Goal: Entertainment & Leisure: Consume media (video, audio)

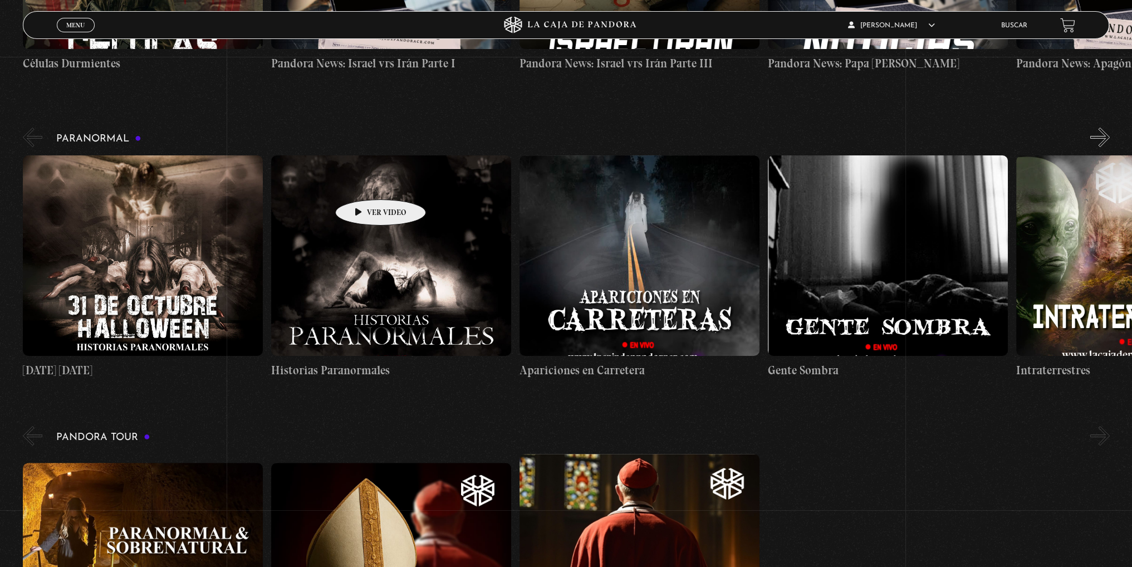
scroll to position [445, 0]
click at [68, 22] on span "Menu" at bounding box center [75, 25] width 18 height 7
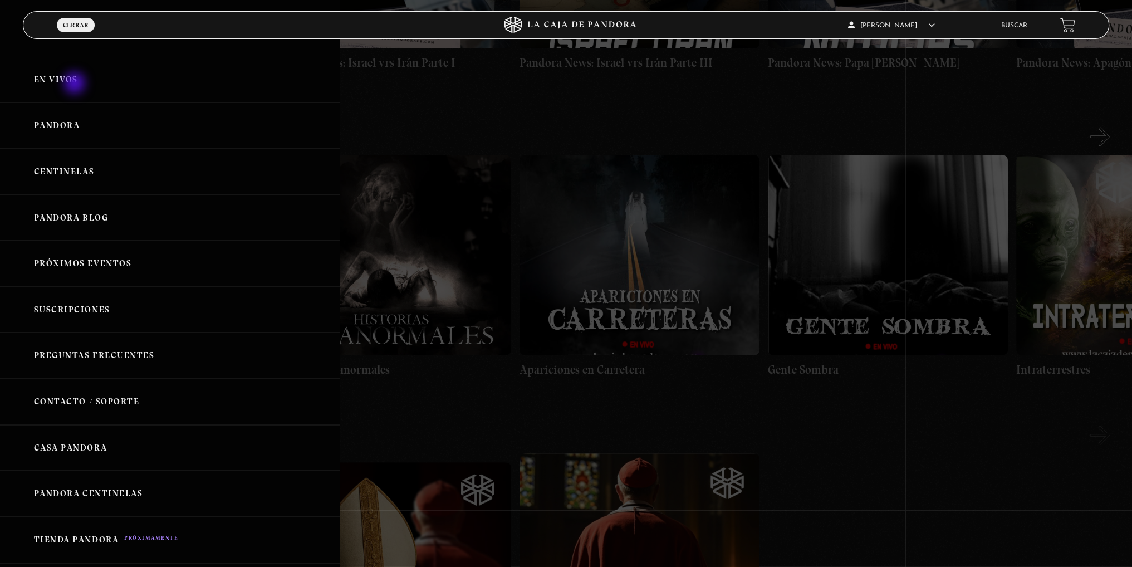
click at [77, 91] on link "En vivos" at bounding box center [170, 80] width 340 height 46
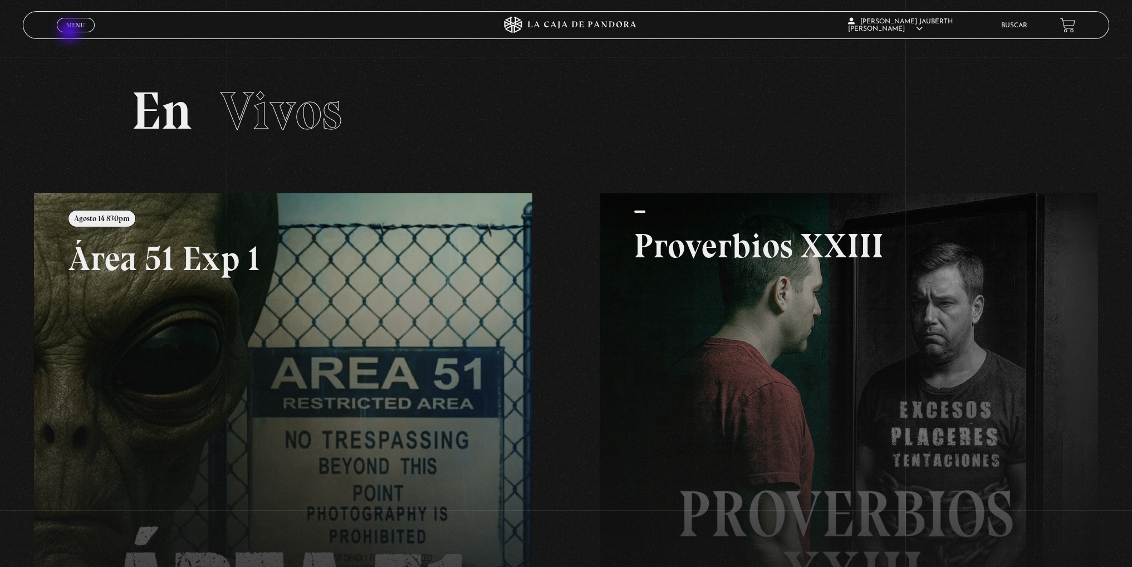
click at [71, 32] on div "Menu Cerrar" at bounding box center [227, 25] width 340 height 27
click at [71, 30] on link "Menu Cerrar" at bounding box center [76, 25] width 38 height 14
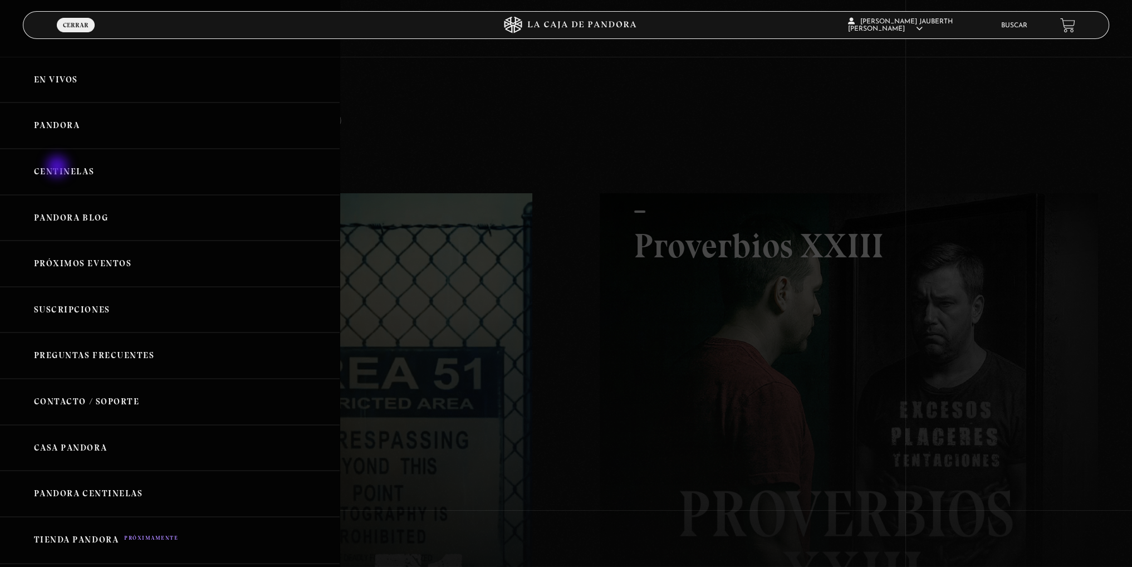
click at [58, 170] on link "Centinelas" at bounding box center [170, 172] width 340 height 46
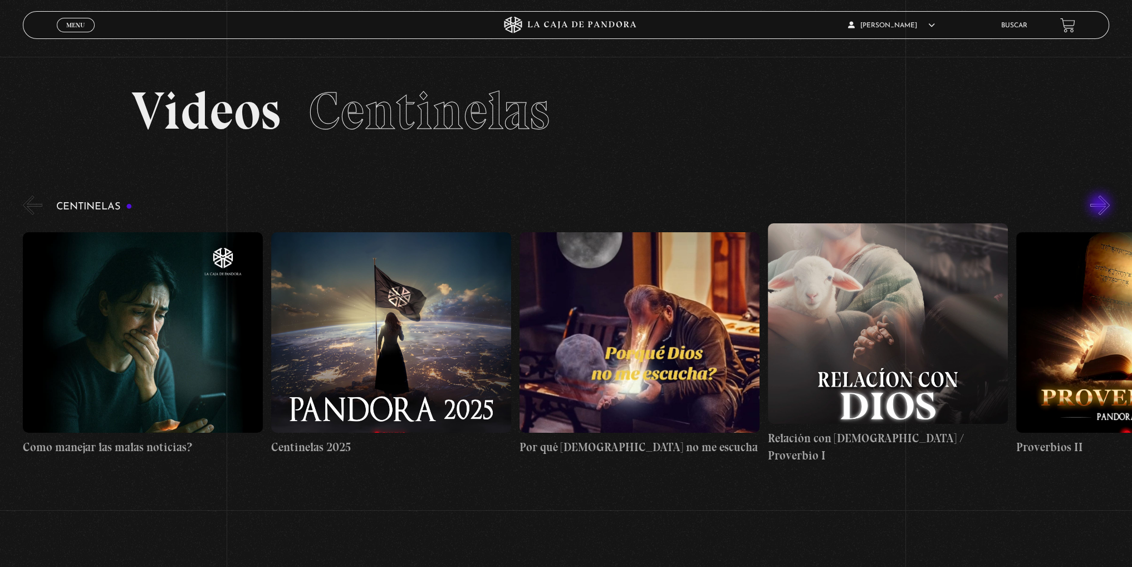
click at [1100, 205] on button "»" at bounding box center [1099, 204] width 19 height 19
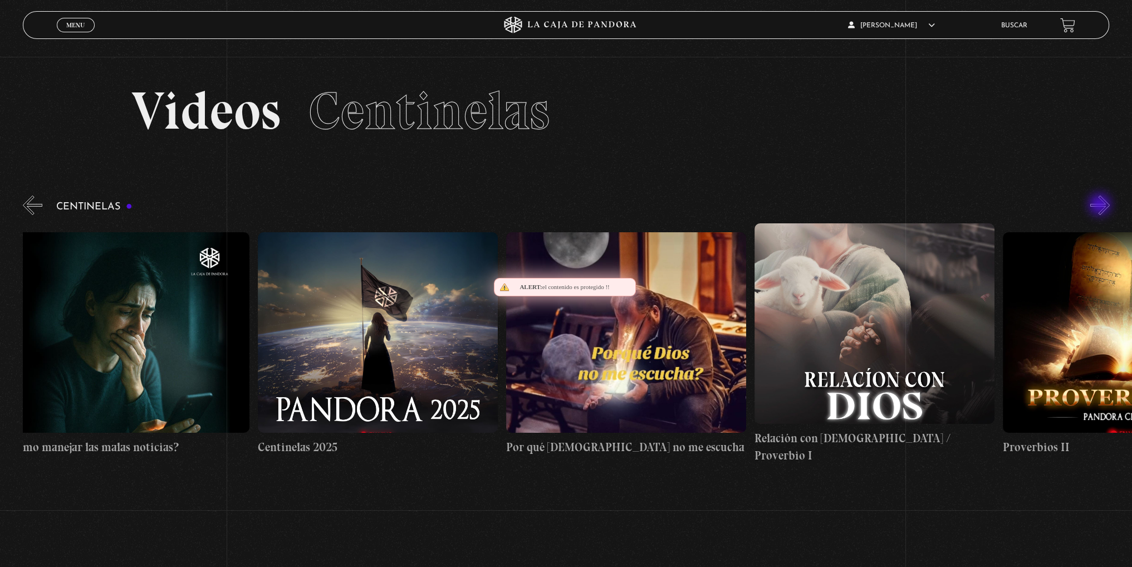
click at [1100, 205] on button "»" at bounding box center [1099, 204] width 19 height 19
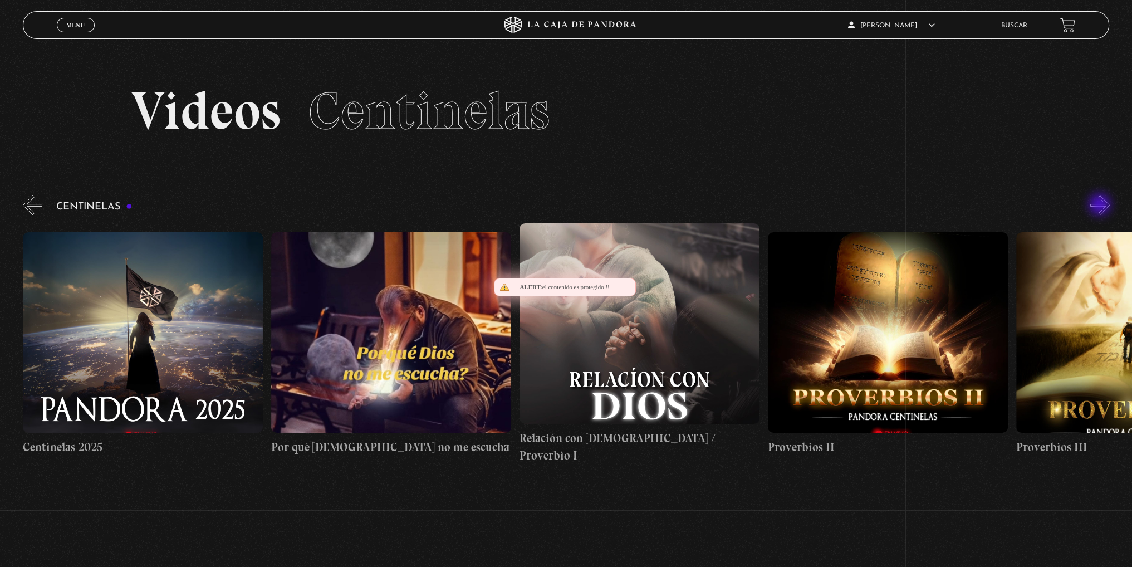
click at [1100, 205] on button "»" at bounding box center [1099, 204] width 19 height 19
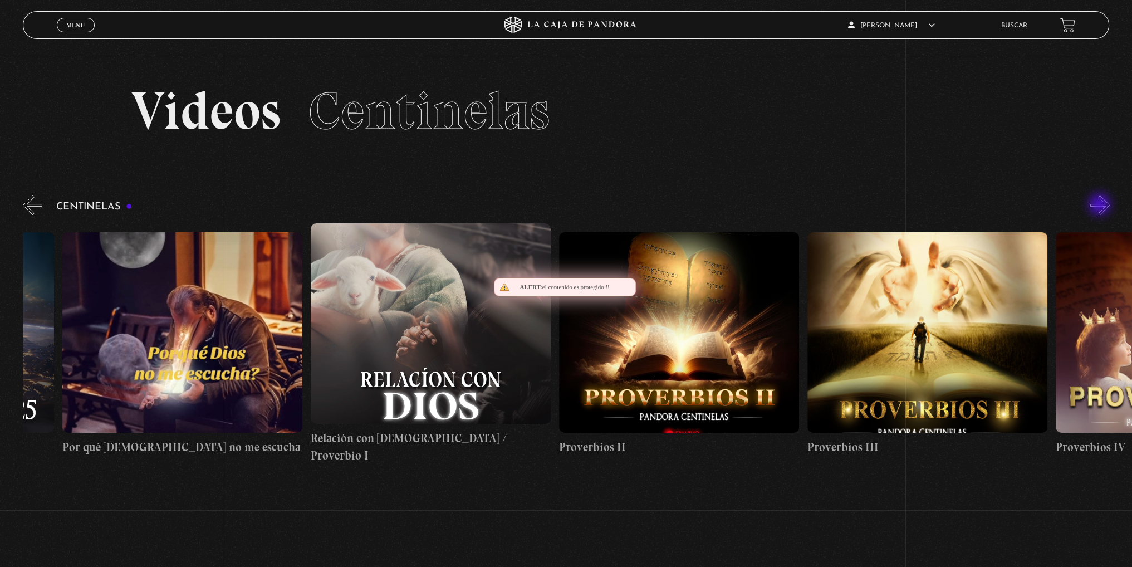
click at [1100, 205] on button "»" at bounding box center [1099, 204] width 19 height 19
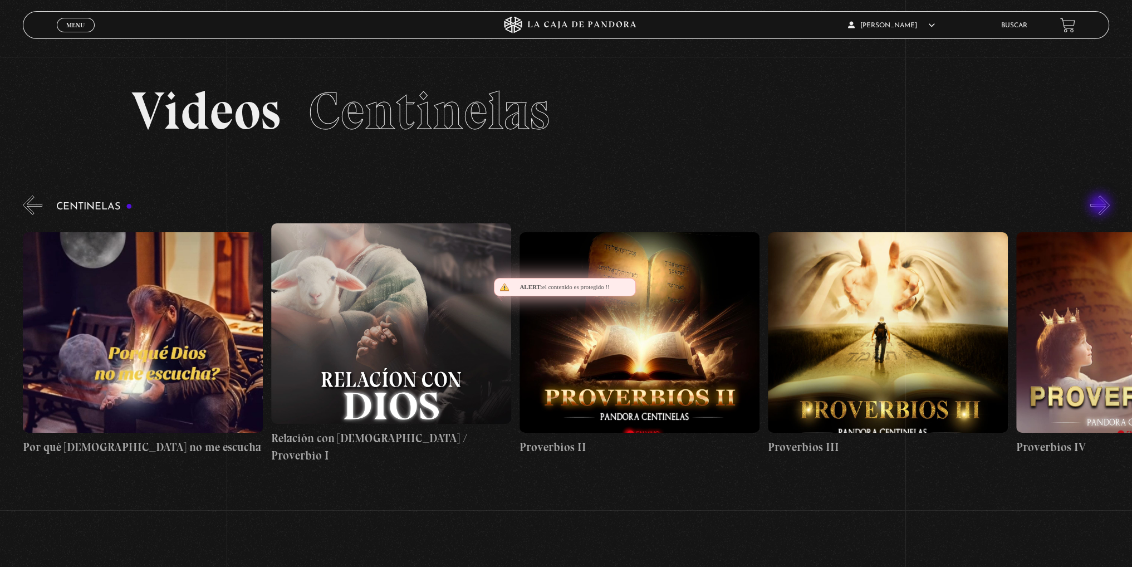
click at [1100, 205] on button "»" at bounding box center [1099, 204] width 19 height 19
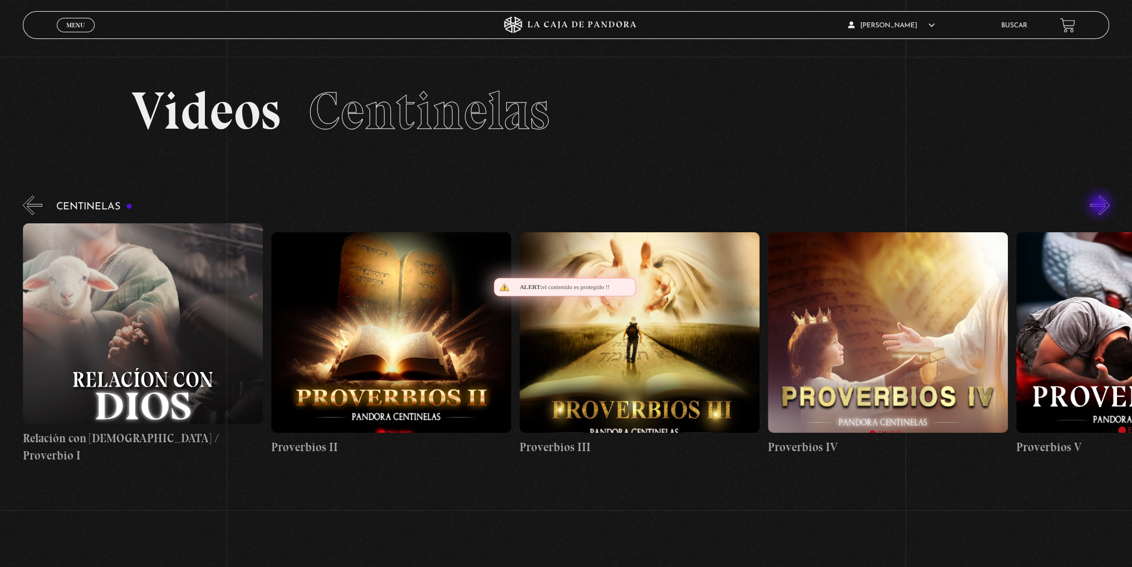
click at [1100, 205] on button "»" at bounding box center [1099, 204] width 19 height 19
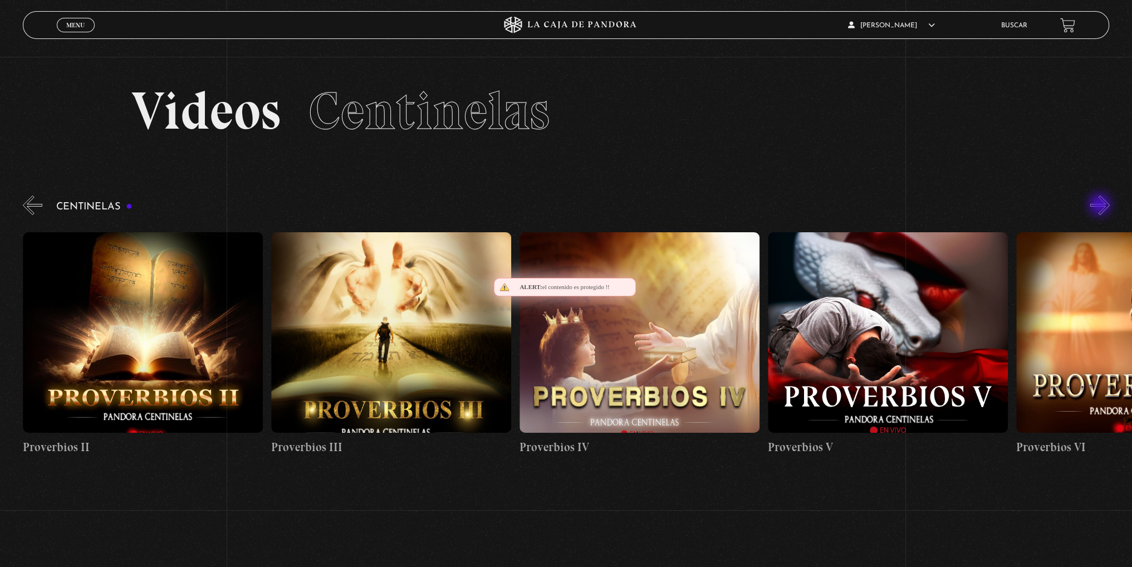
click at [1100, 205] on button "»" at bounding box center [1099, 204] width 19 height 19
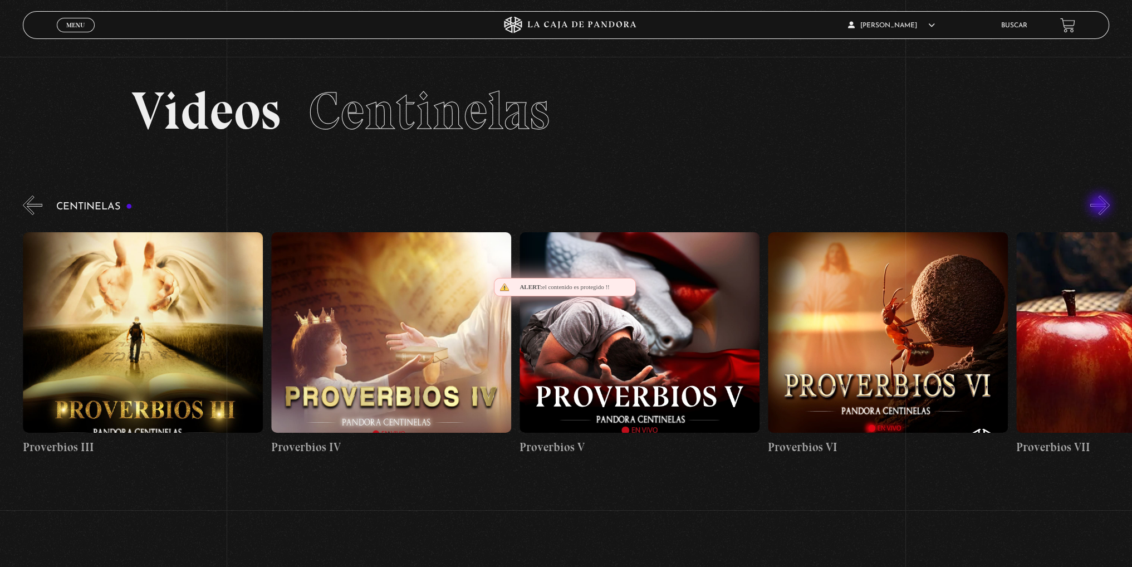
click at [1100, 205] on button "»" at bounding box center [1099, 204] width 19 height 19
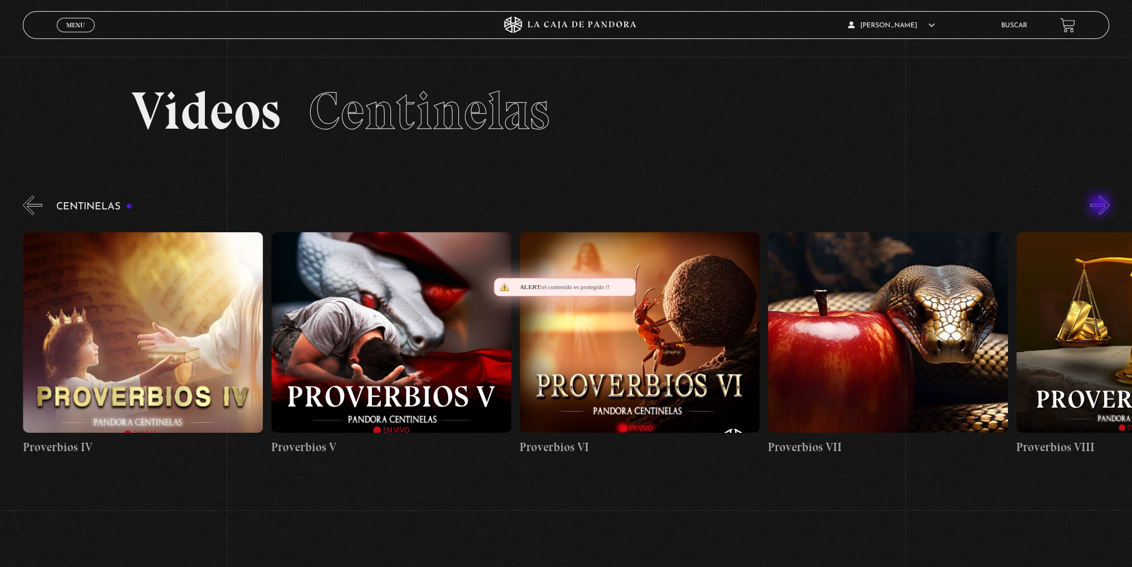
click at [1100, 205] on button "»" at bounding box center [1099, 204] width 19 height 19
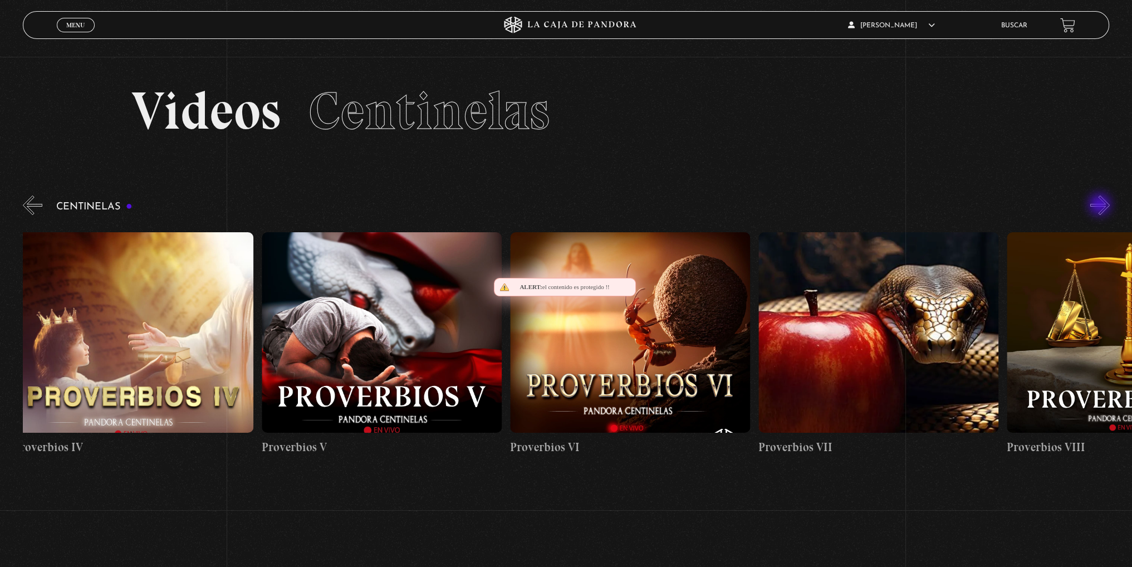
click at [1100, 205] on button "»" at bounding box center [1099, 204] width 19 height 19
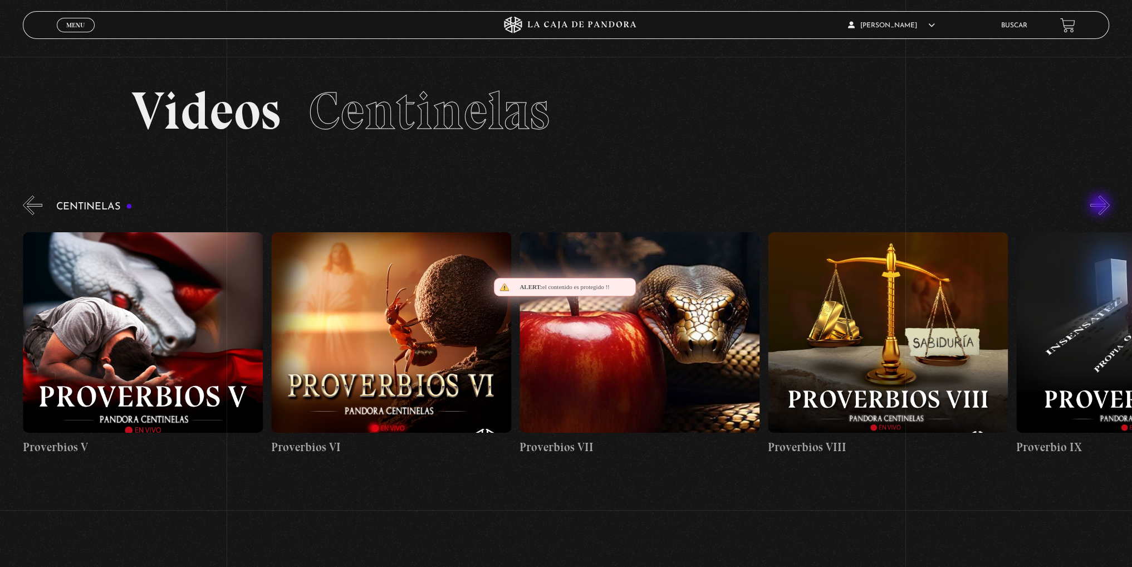
click at [1100, 205] on button "»" at bounding box center [1099, 204] width 19 height 19
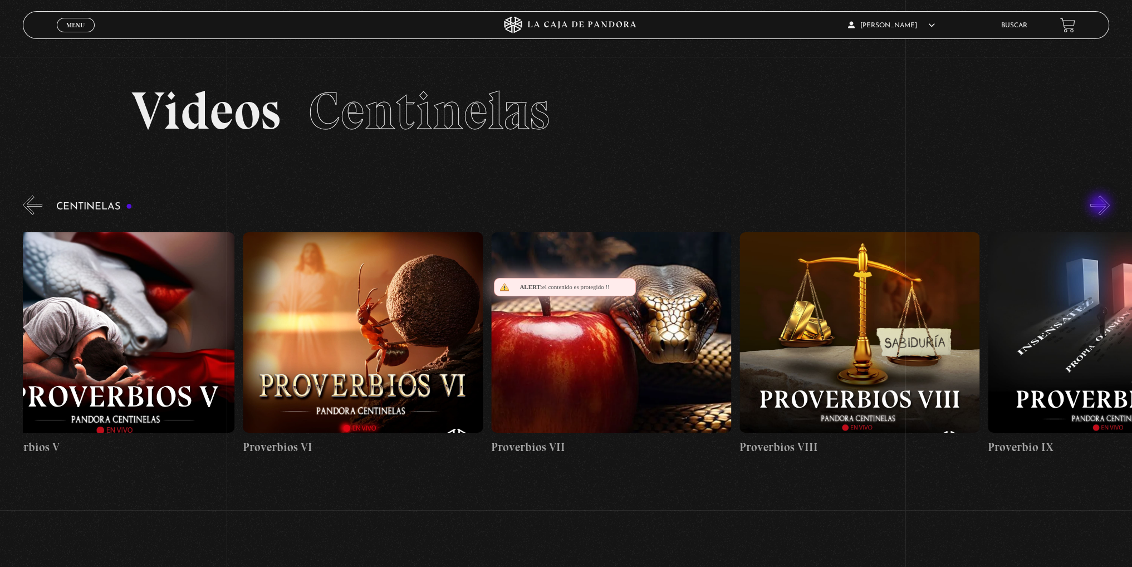
click at [1100, 205] on button "»" at bounding box center [1099, 204] width 19 height 19
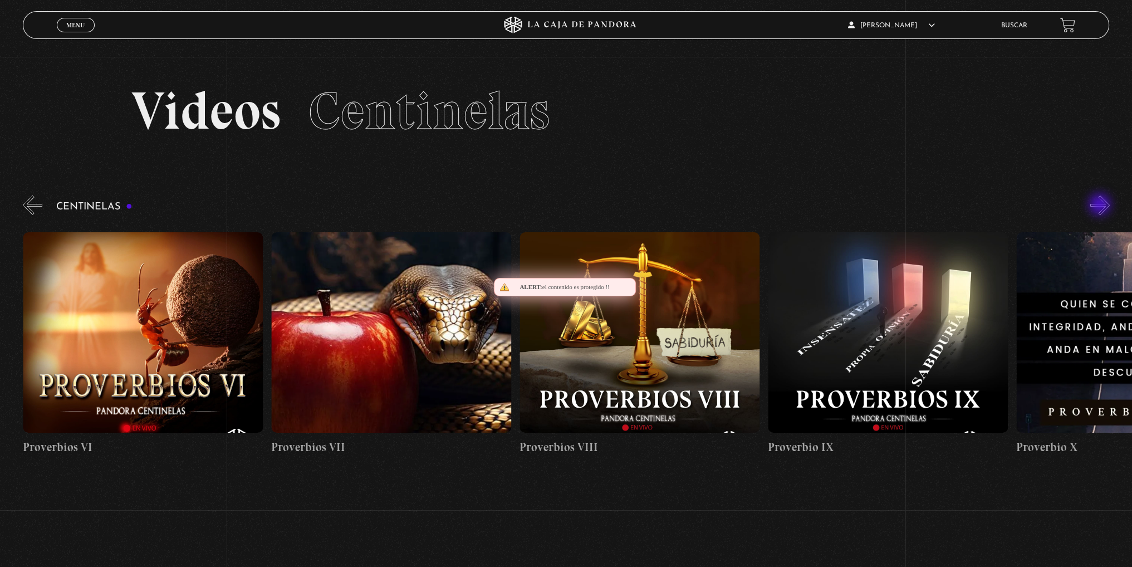
click at [1100, 205] on button "»" at bounding box center [1099, 204] width 19 height 19
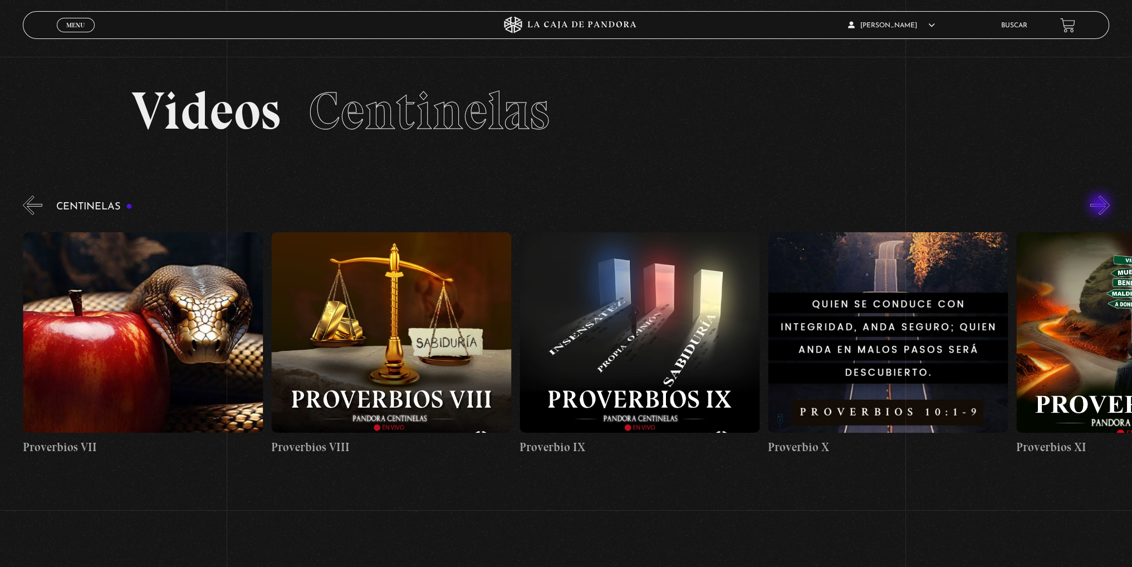
click at [1100, 205] on button "»" at bounding box center [1099, 204] width 19 height 19
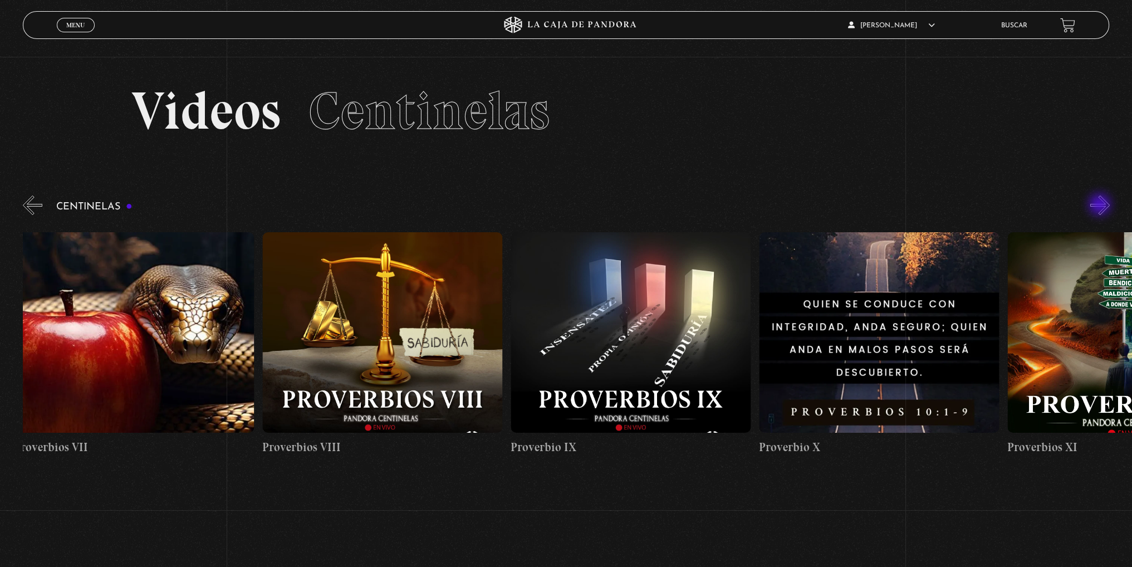
click at [1100, 205] on button "»" at bounding box center [1099, 204] width 19 height 19
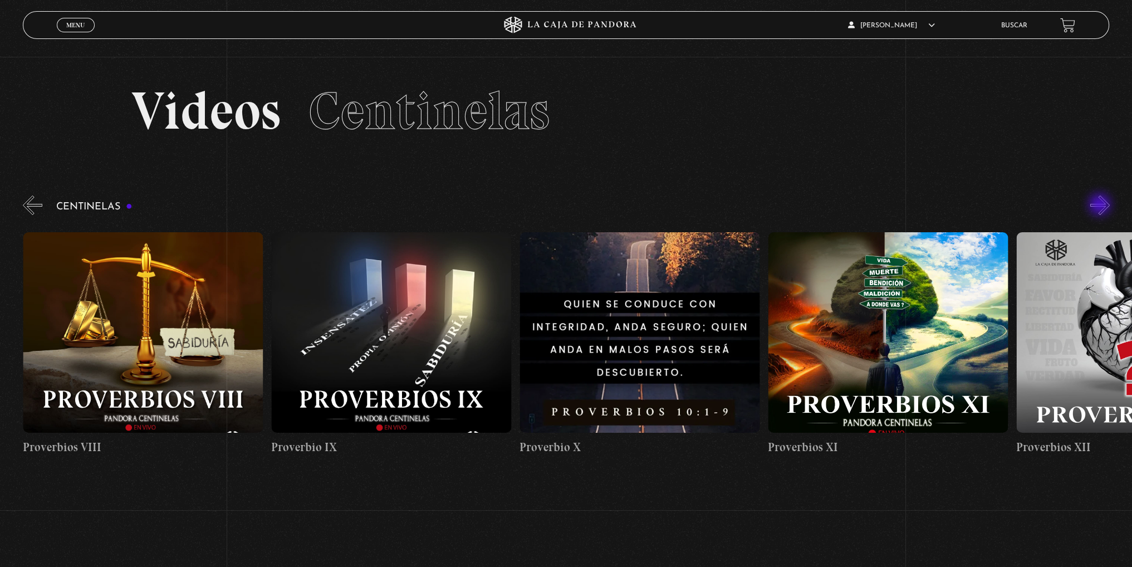
click at [1100, 205] on button "»" at bounding box center [1099, 204] width 19 height 19
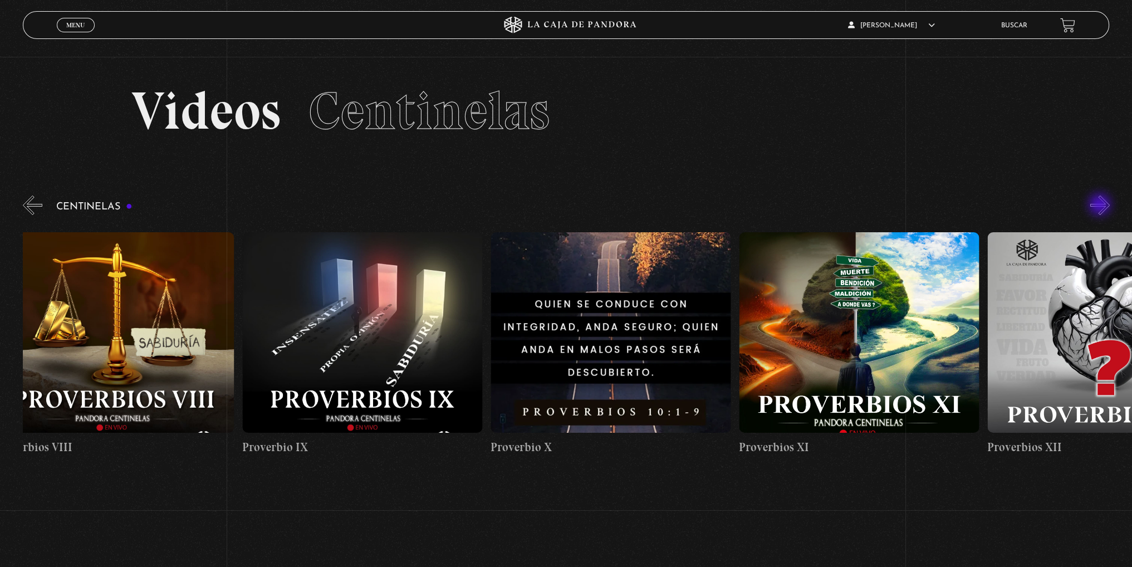
click at [1100, 205] on button "»" at bounding box center [1099, 204] width 19 height 19
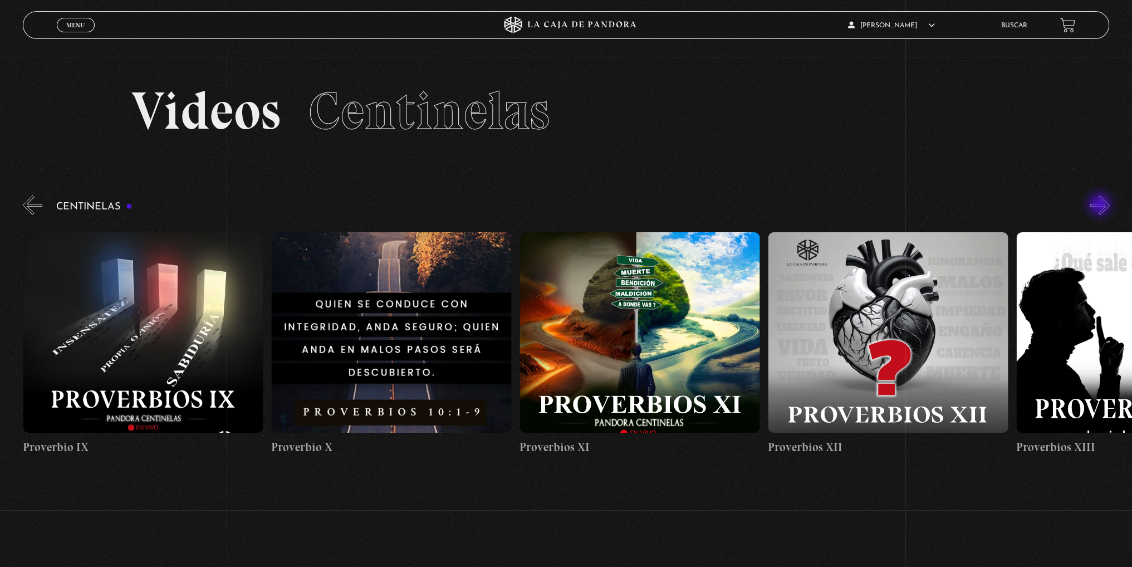
click at [1100, 205] on button "»" at bounding box center [1099, 204] width 19 height 19
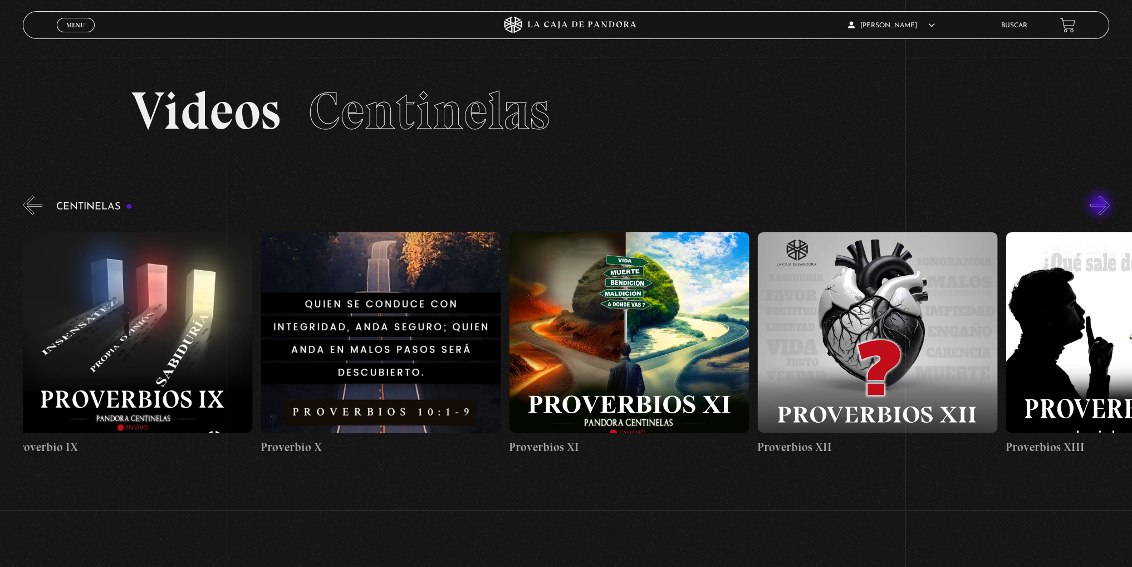
click at [1100, 205] on button "»" at bounding box center [1099, 204] width 19 height 19
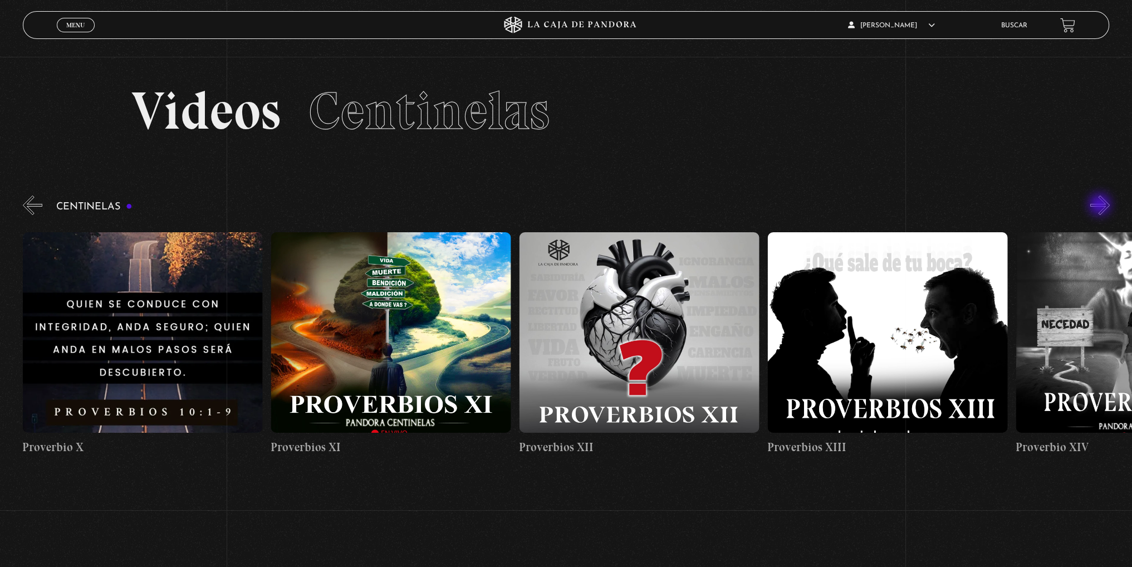
click at [1100, 205] on button "»" at bounding box center [1099, 204] width 19 height 19
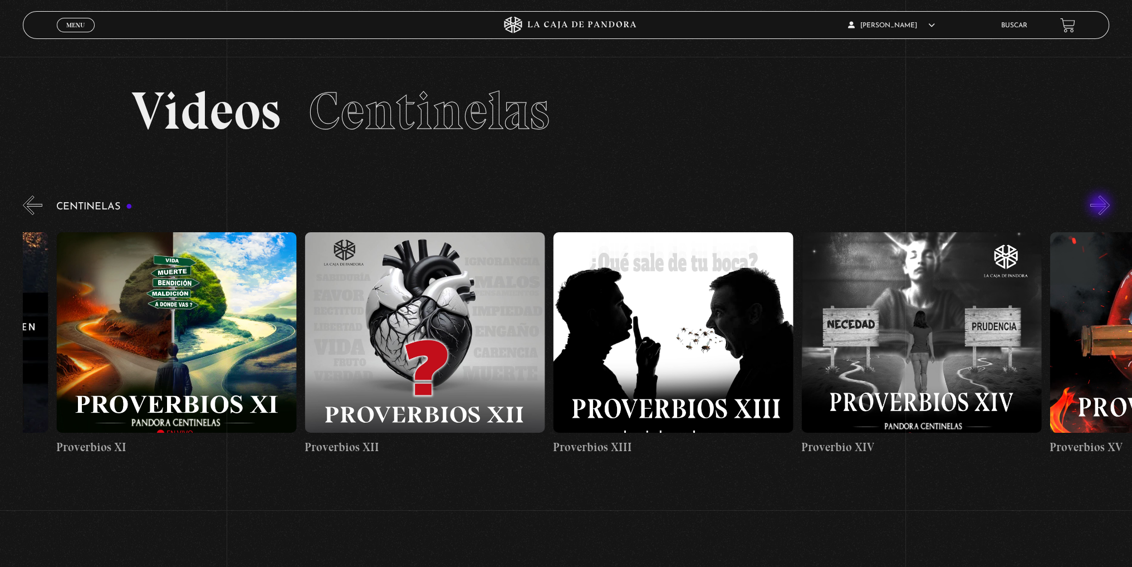
click at [1100, 205] on button "»" at bounding box center [1099, 204] width 19 height 19
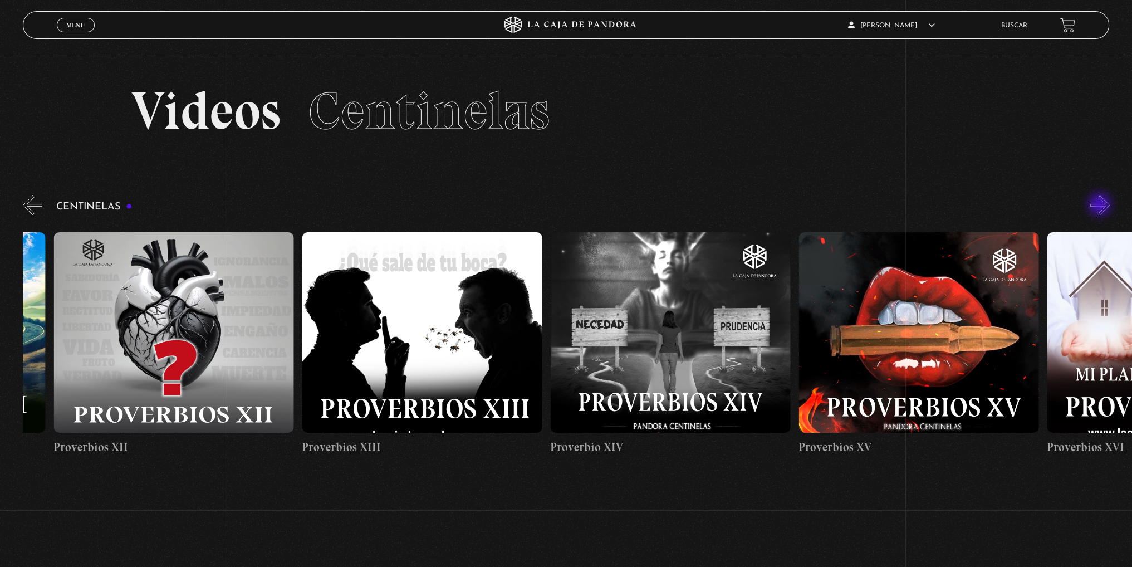
click at [1100, 205] on button "»" at bounding box center [1099, 204] width 19 height 19
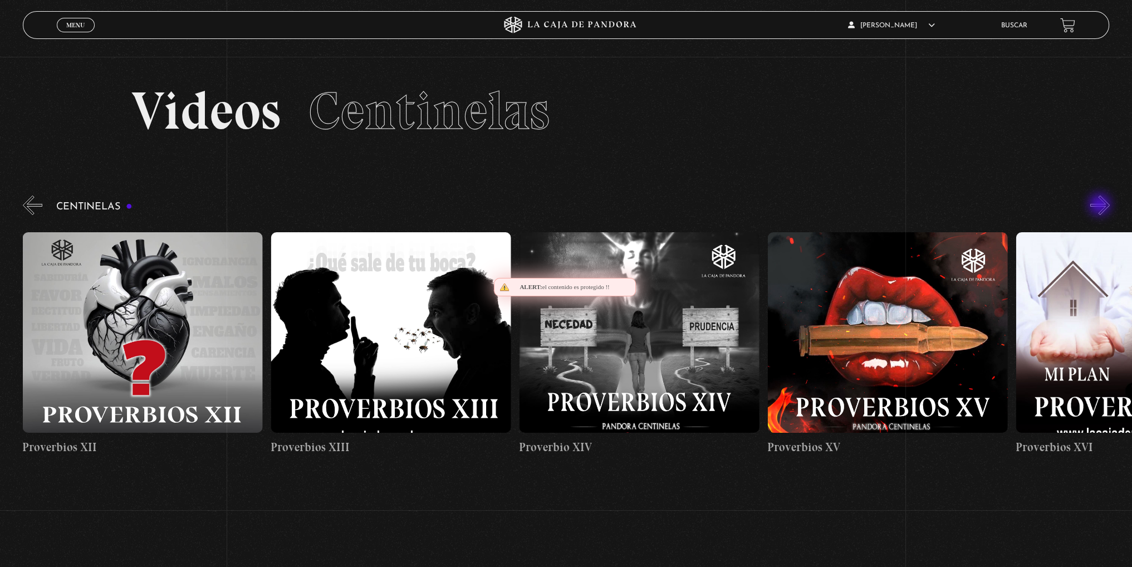
click at [1100, 205] on button "»" at bounding box center [1099, 204] width 19 height 19
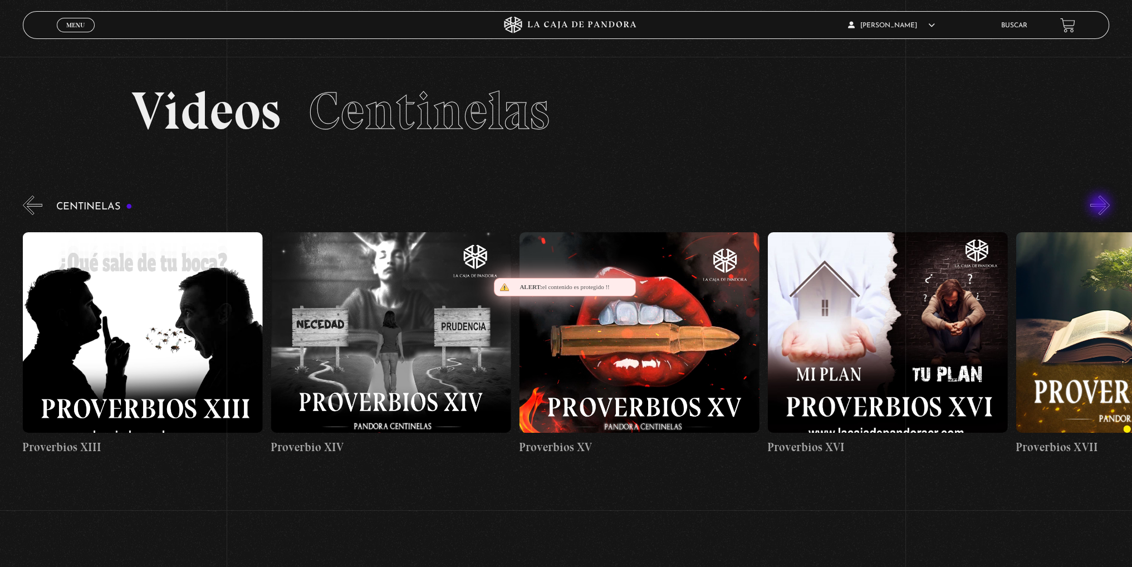
click at [1100, 205] on button "»" at bounding box center [1099, 204] width 19 height 19
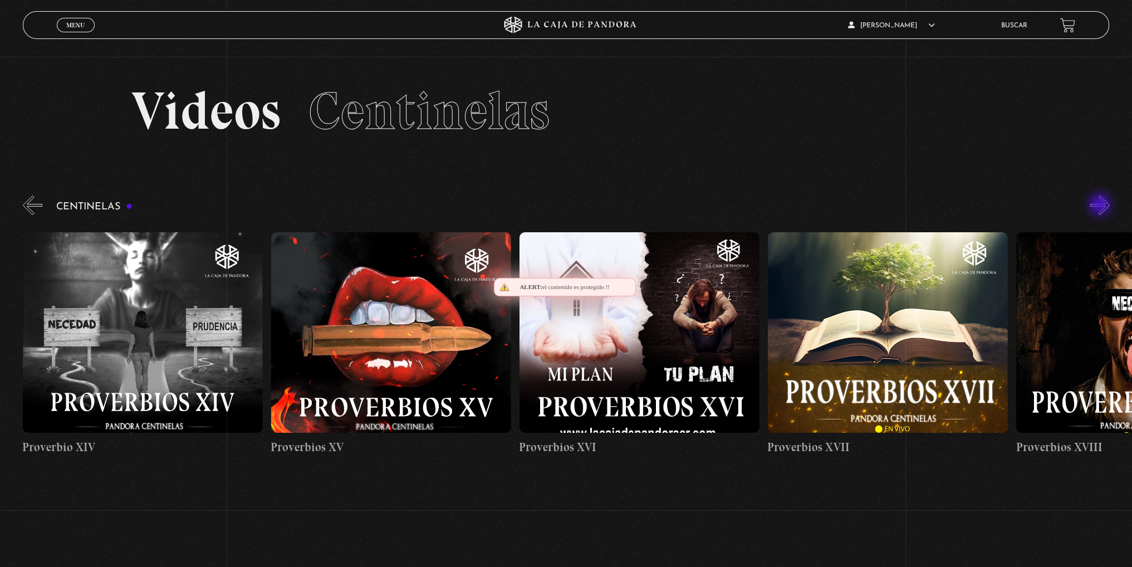
click at [1100, 205] on button "»" at bounding box center [1099, 204] width 19 height 19
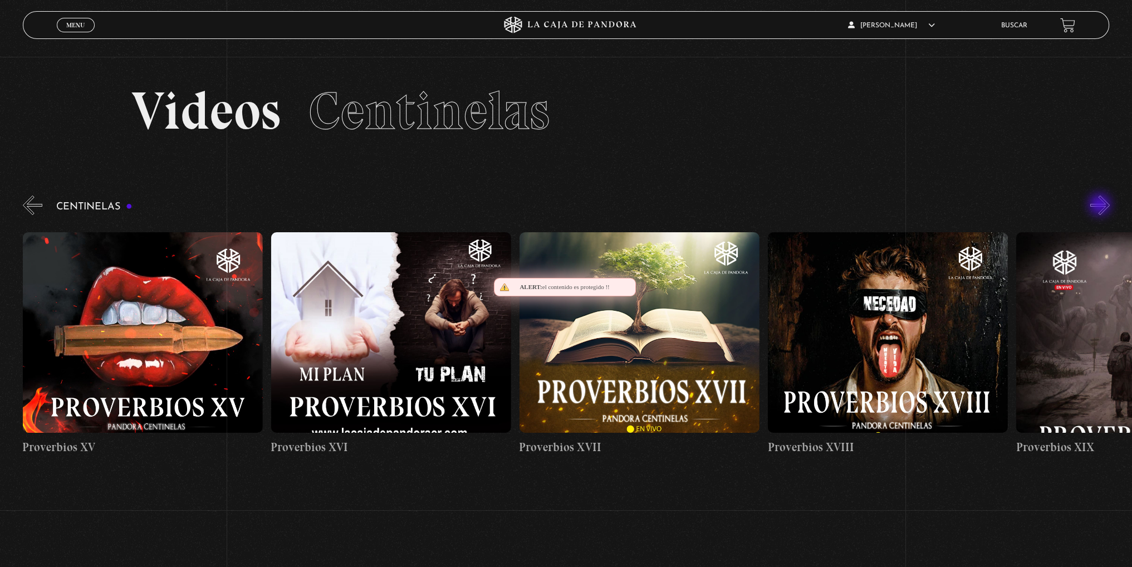
click at [1100, 205] on button "»" at bounding box center [1099, 204] width 19 height 19
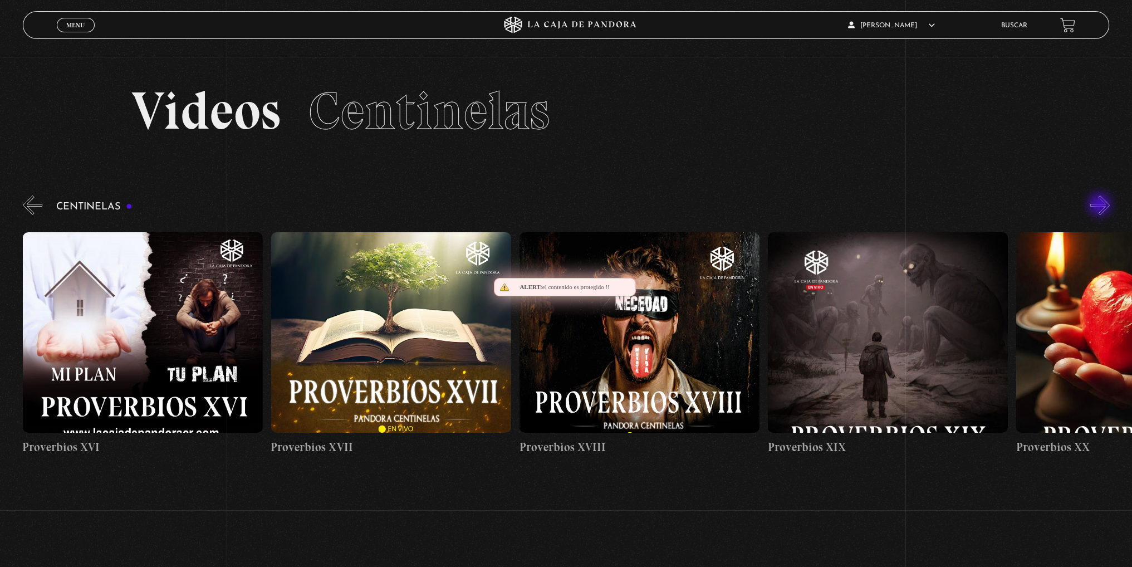
click at [1100, 205] on button "»" at bounding box center [1099, 204] width 19 height 19
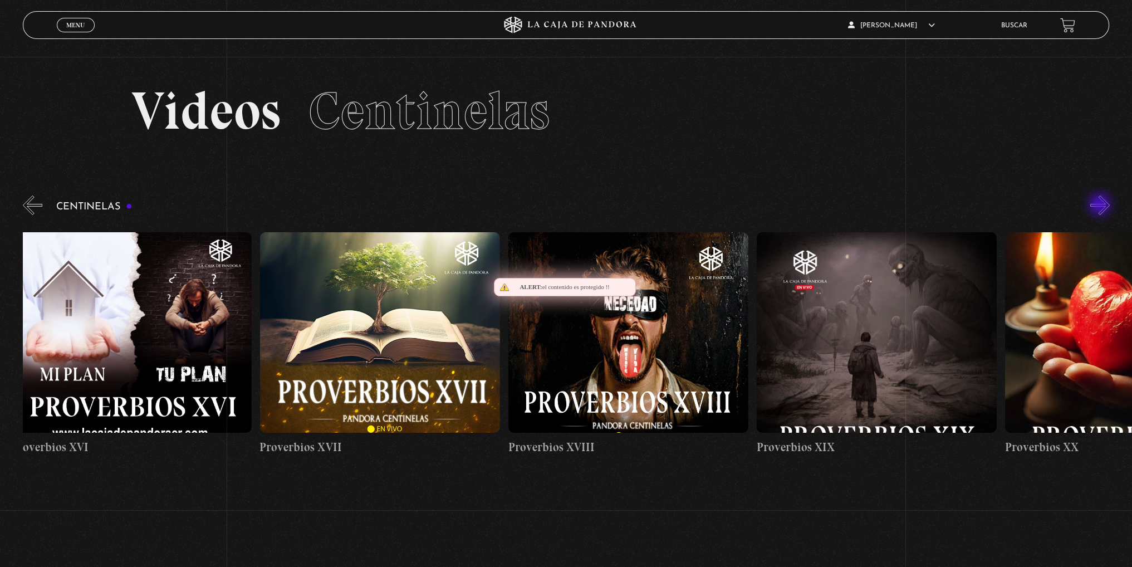
click at [1100, 205] on button "»" at bounding box center [1099, 204] width 19 height 19
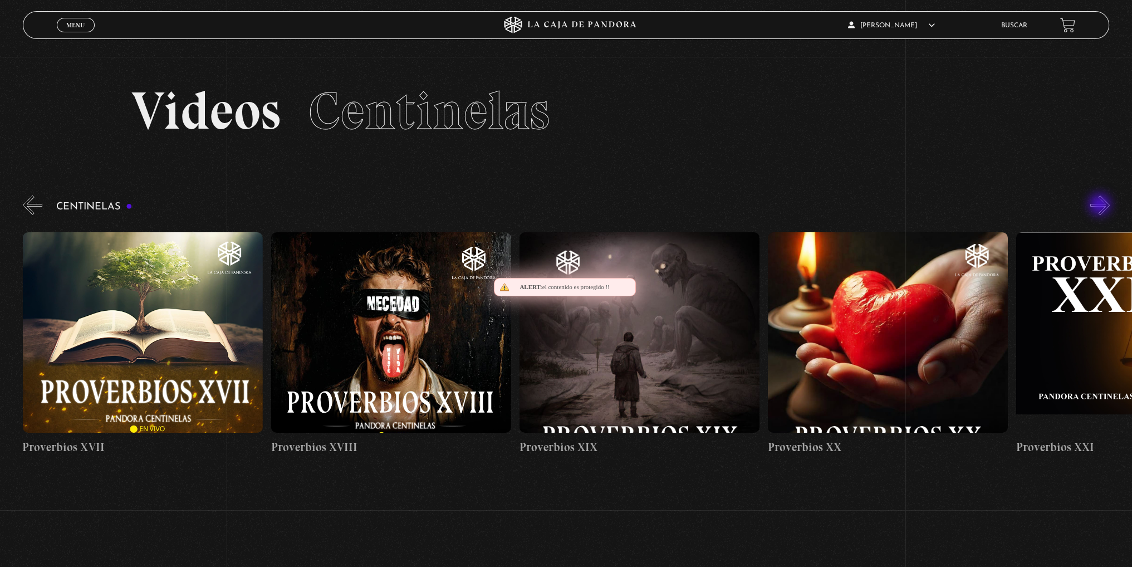
click at [1100, 205] on button "»" at bounding box center [1099, 204] width 19 height 19
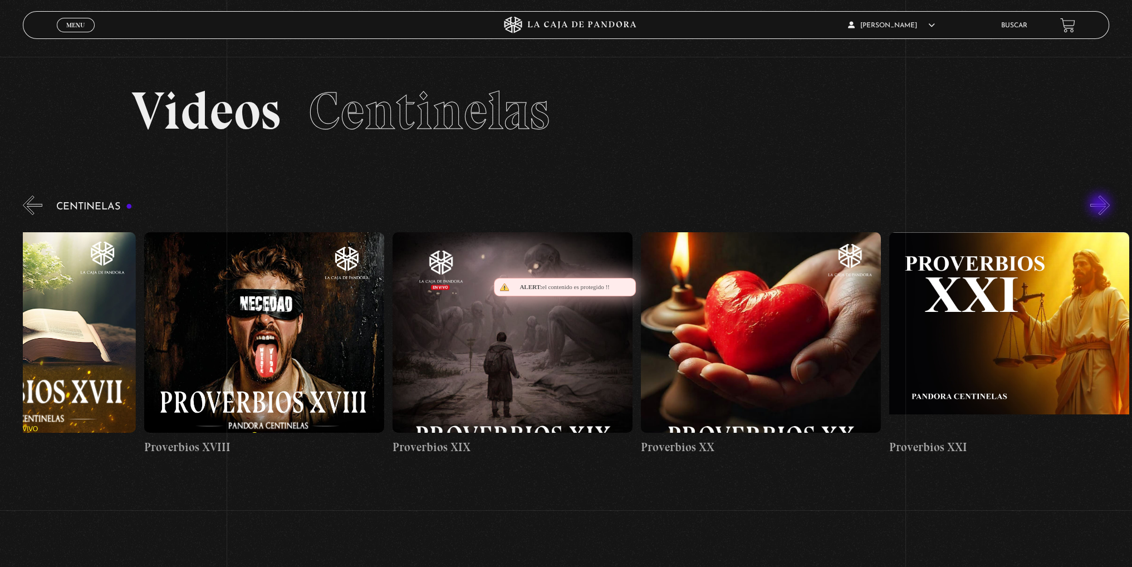
click at [1100, 205] on button "»" at bounding box center [1099, 204] width 19 height 19
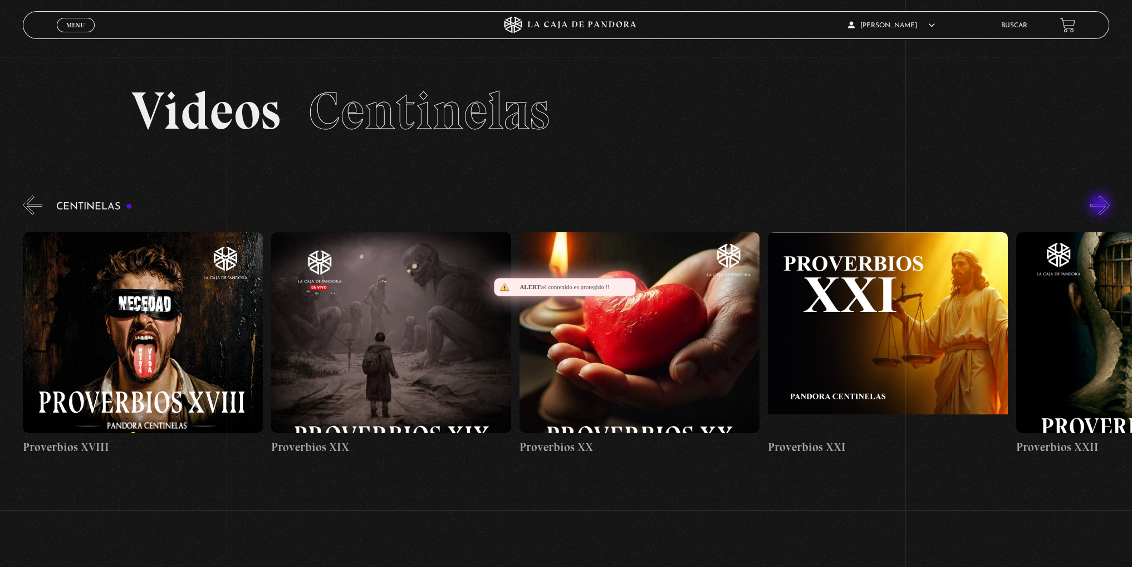
click at [1100, 205] on button "»" at bounding box center [1099, 204] width 19 height 19
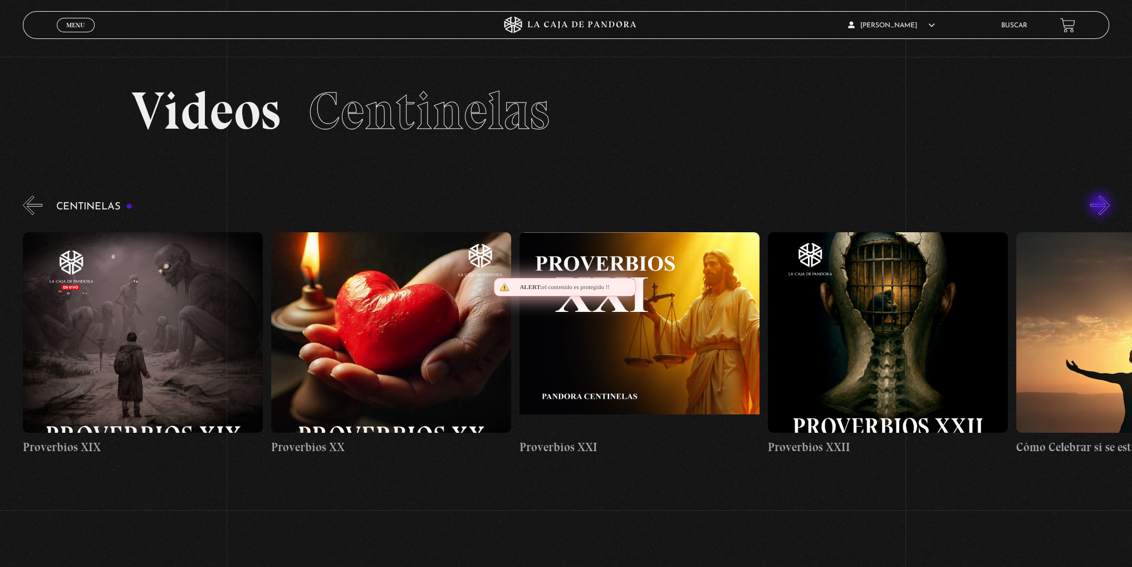
click at [1100, 205] on button "»" at bounding box center [1099, 204] width 19 height 19
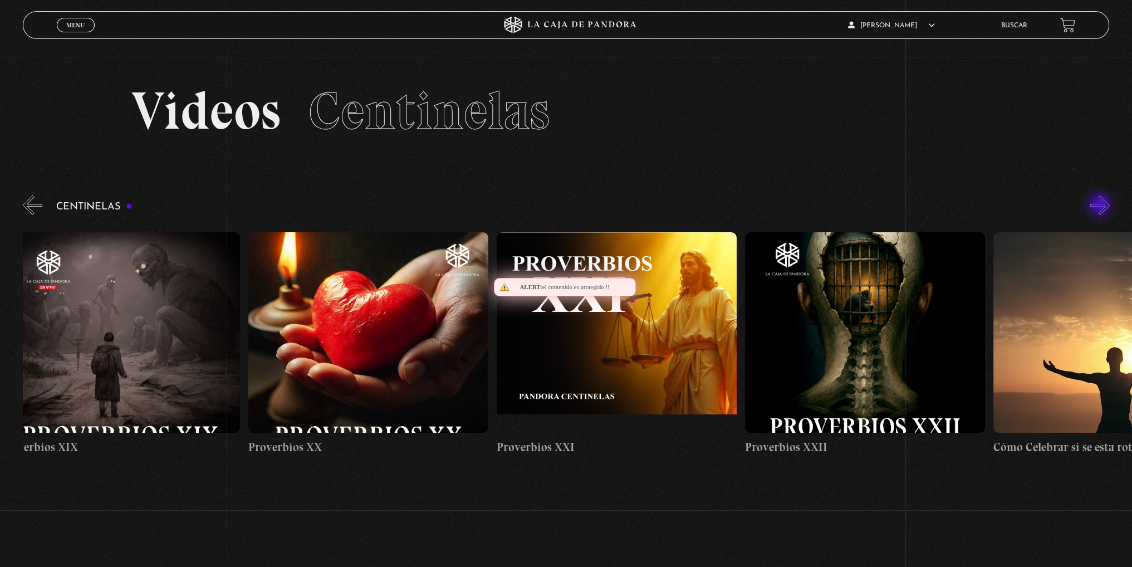
click at [1100, 205] on button "»" at bounding box center [1099, 204] width 19 height 19
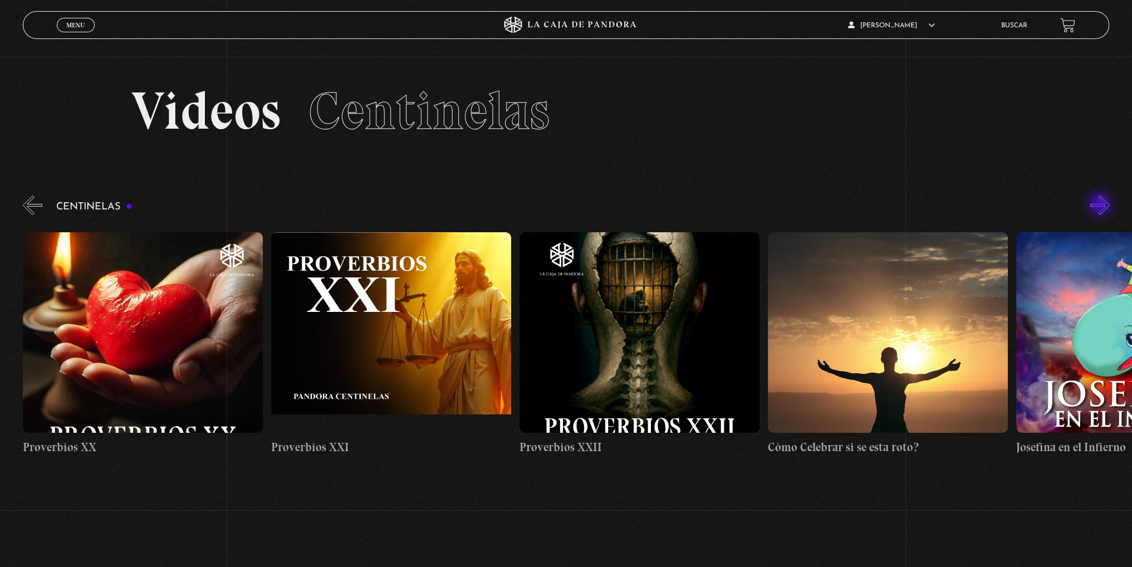
click at [1100, 205] on button "»" at bounding box center [1099, 204] width 19 height 19
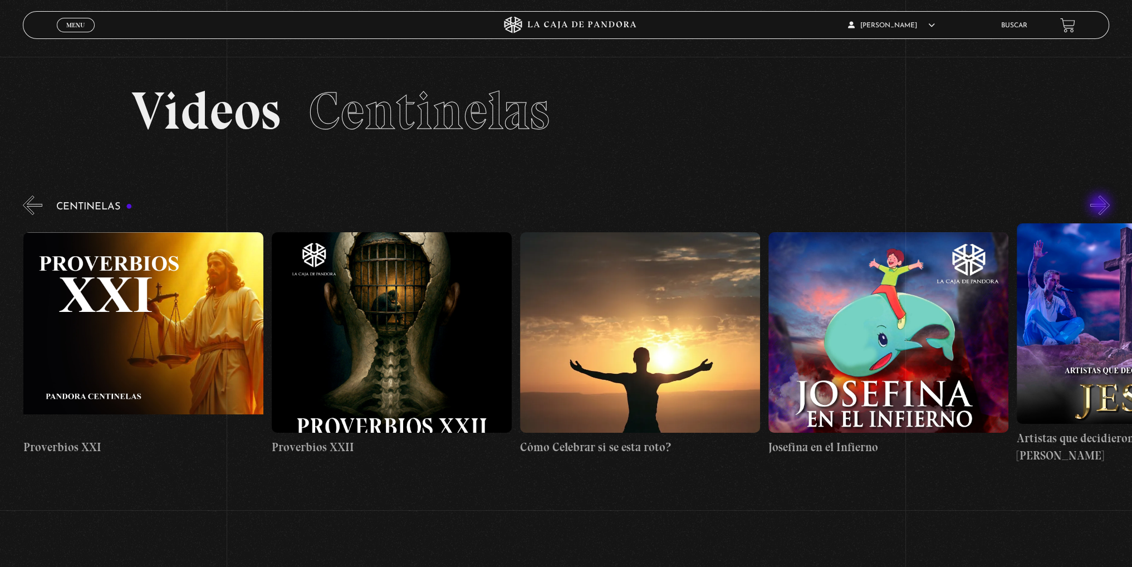
click at [1100, 205] on button "»" at bounding box center [1099, 204] width 19 height 19
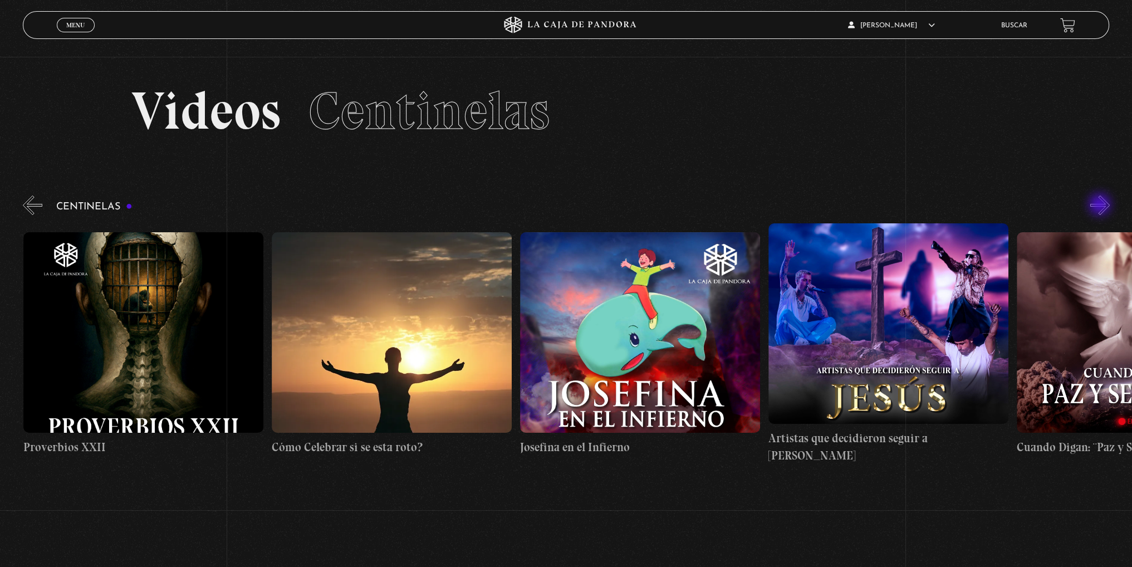
click at [1100, 205] on button "»" at bounding box center [1099, 204] width 19 height 19
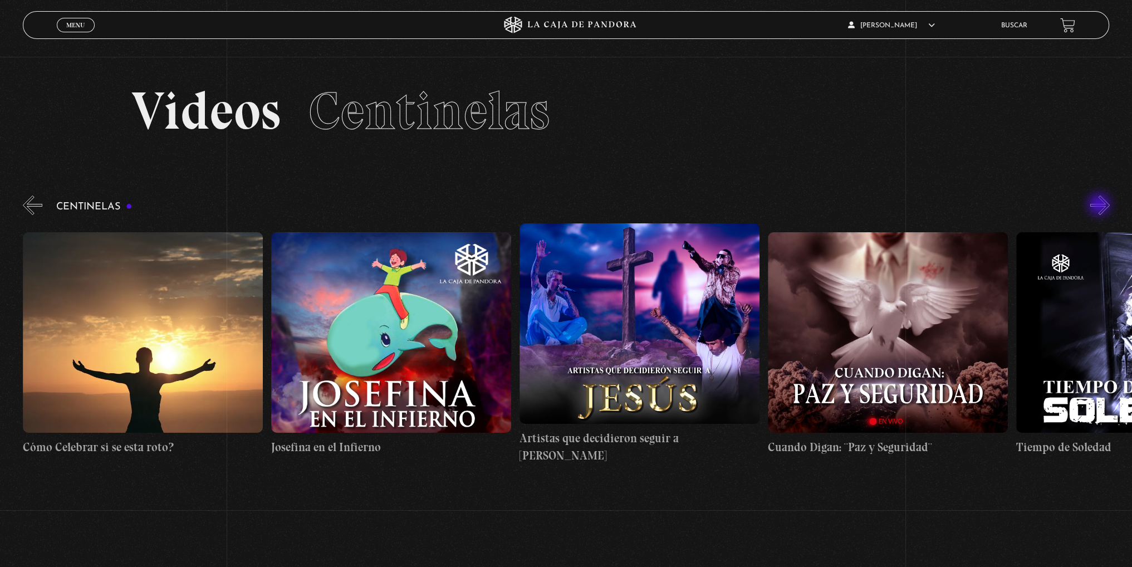
click at [1100, 205] on button "»" at bounding box center [1099, 204] width 19 height 19
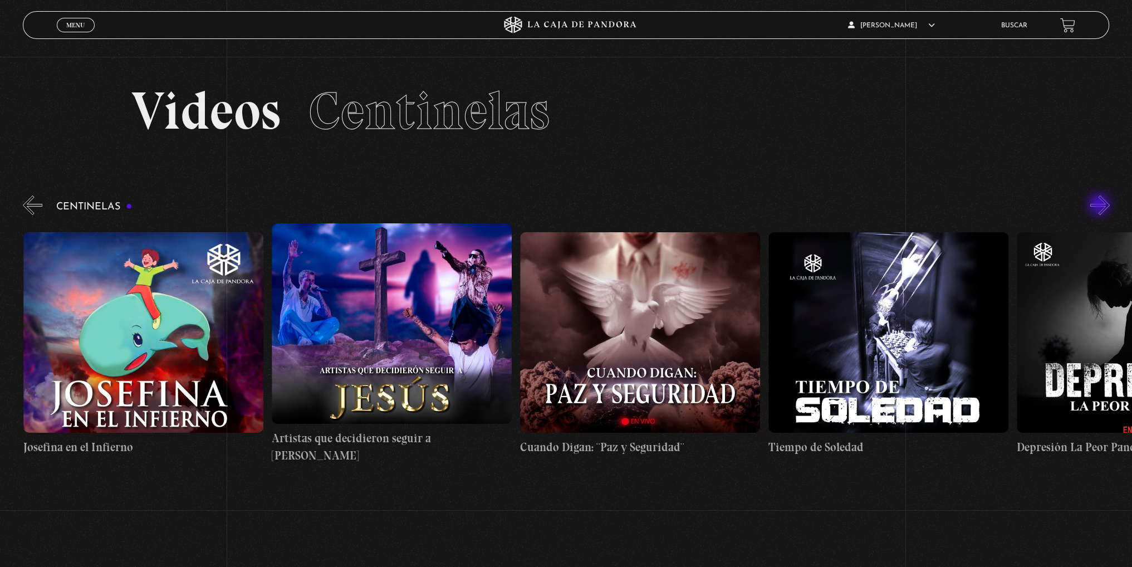
scroll to position [0, 6455]
click at [1102, 212] on button "»" at bounding box center [1099, 204] width 19 height 19
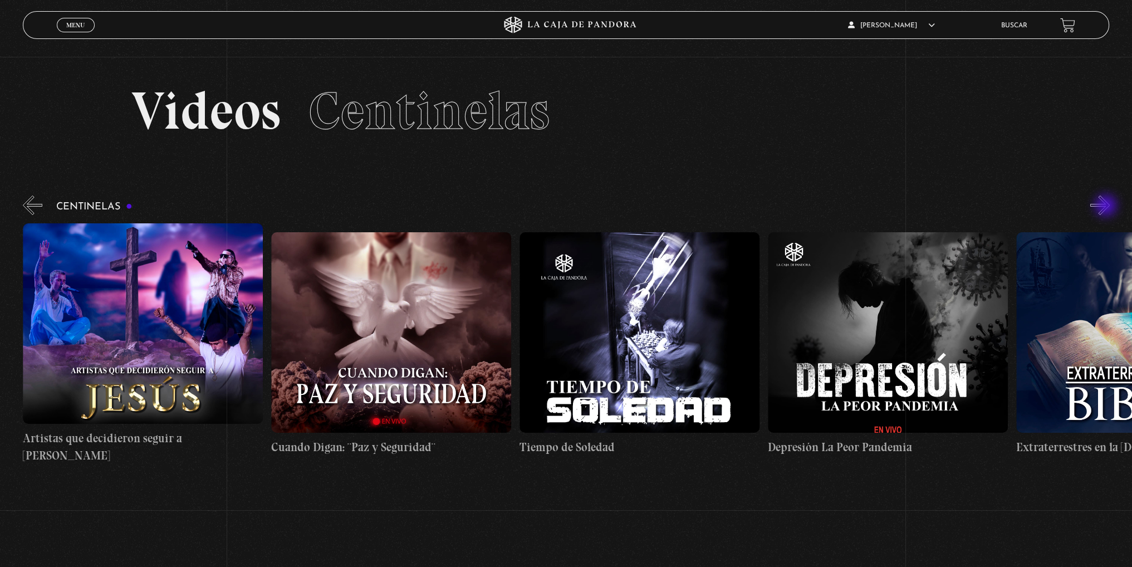
click at [1107, 207] on button "»" at bounding box center [1099, 204] width 19 height 19
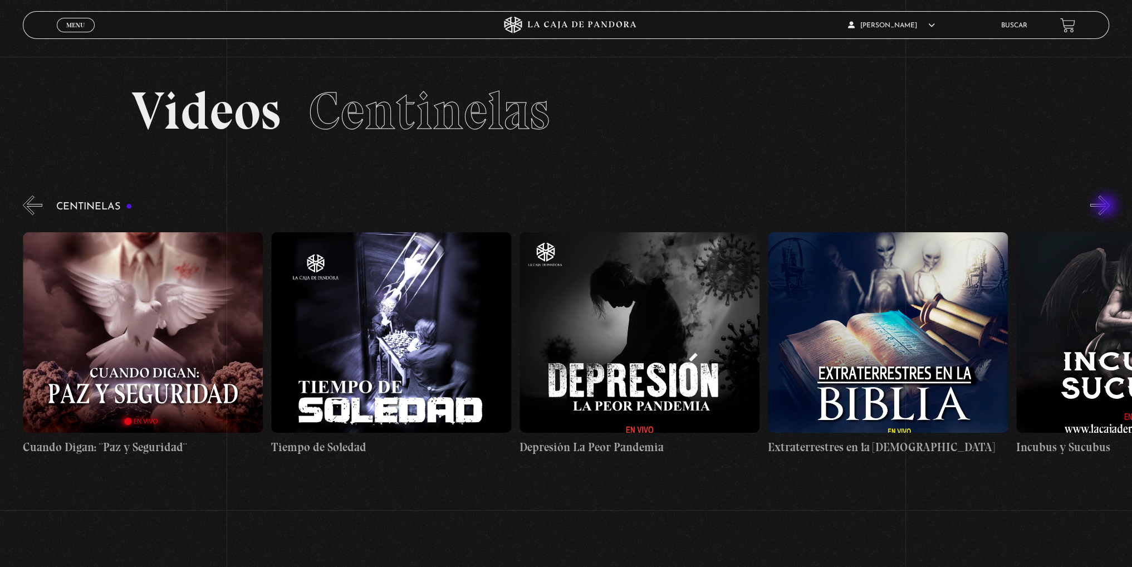
click at [1107, 207] on button "»" at bounding box center [1099, 204] width 19 height 19
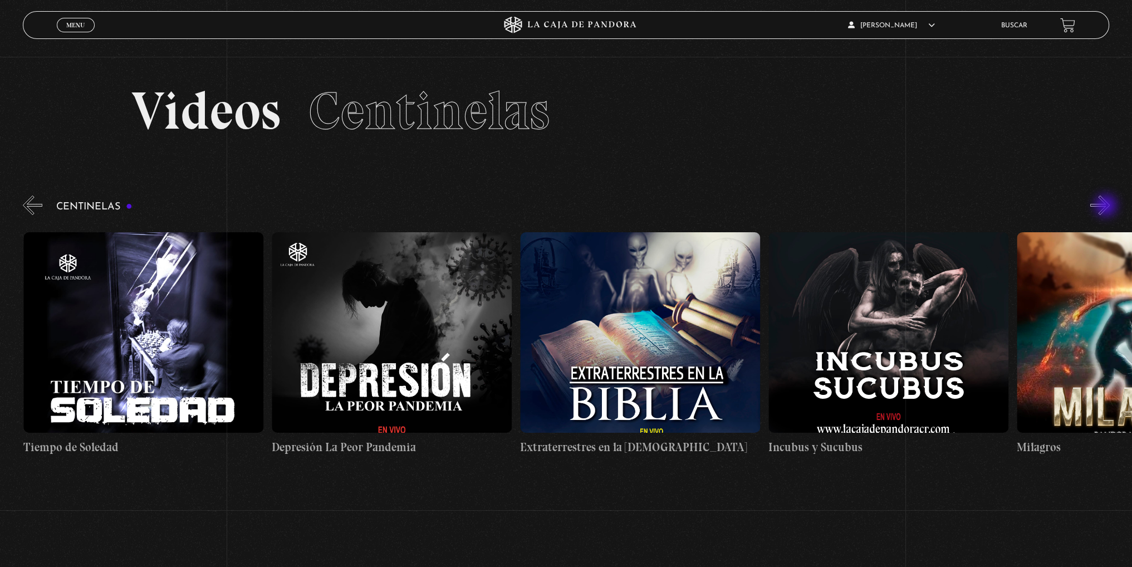
scroll to position [0, 7199]
click at [1107, 207] on button "»" at bounding box center [1099, 204] width 19 height 19
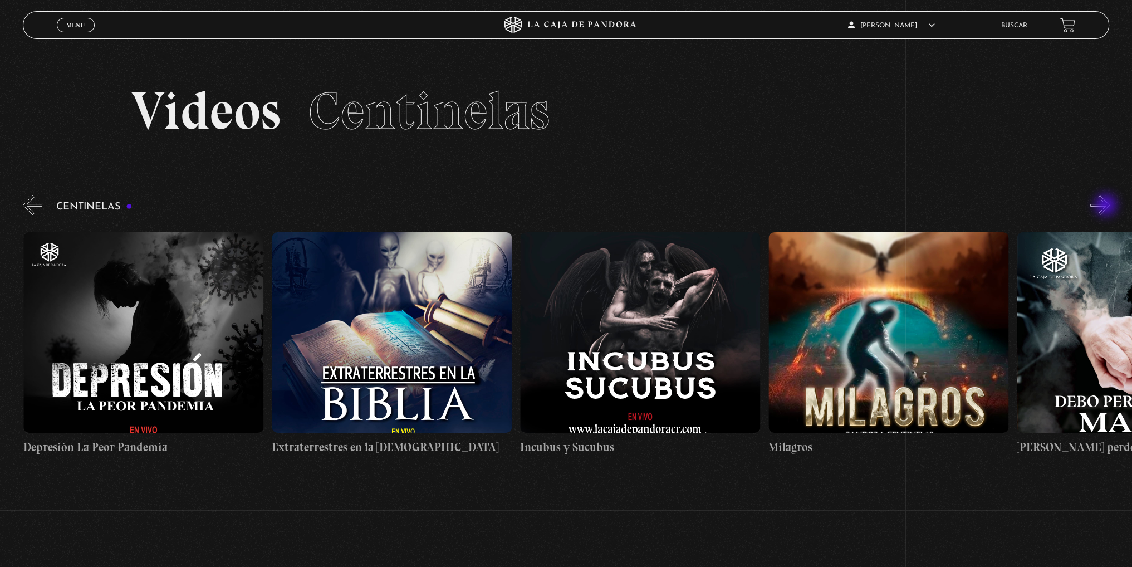
scroll to position [0, 7448]
click at [1107, 206] on button "»" at bounding box center [1099, 204] width 19 height 19
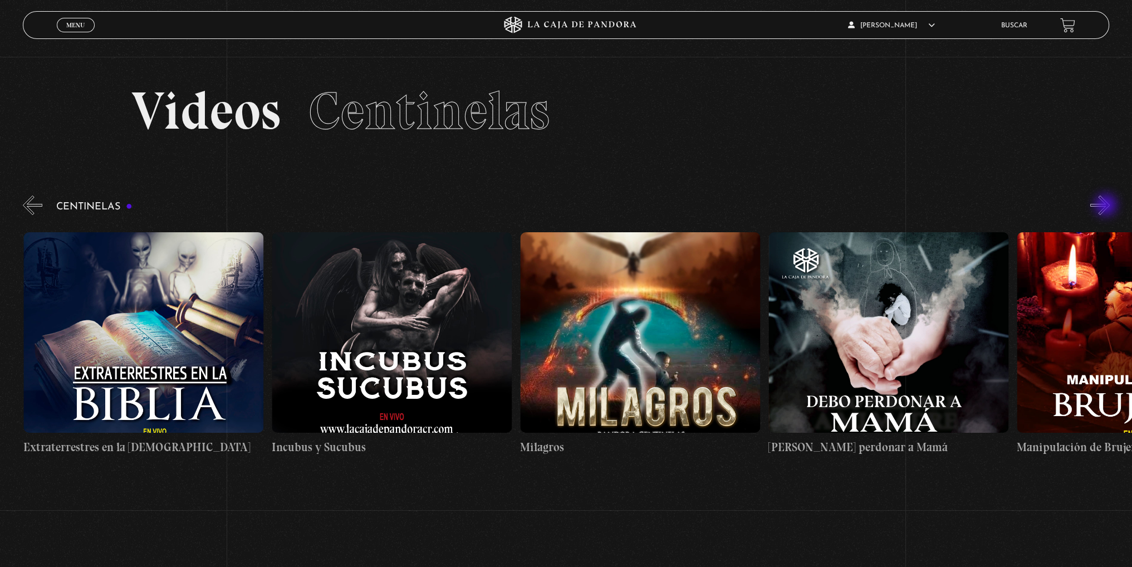
click at [1107, 206] on button "»" at bounding box center [1099, 204] width 19 height 19
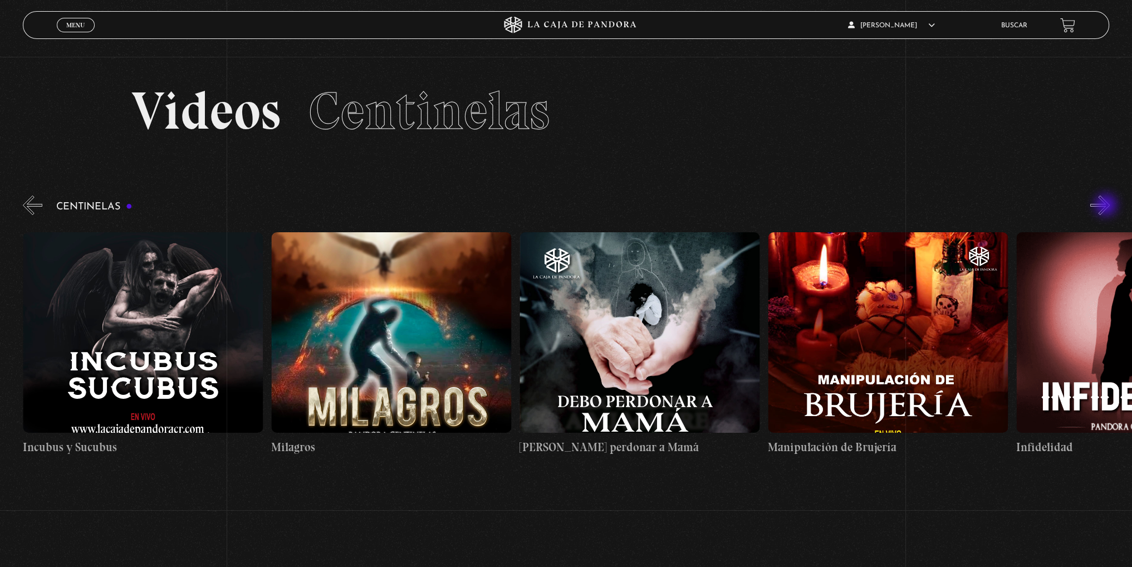
click at [1107, 206] on button "»" at bounding box center [1099, 204] width 19 height 19
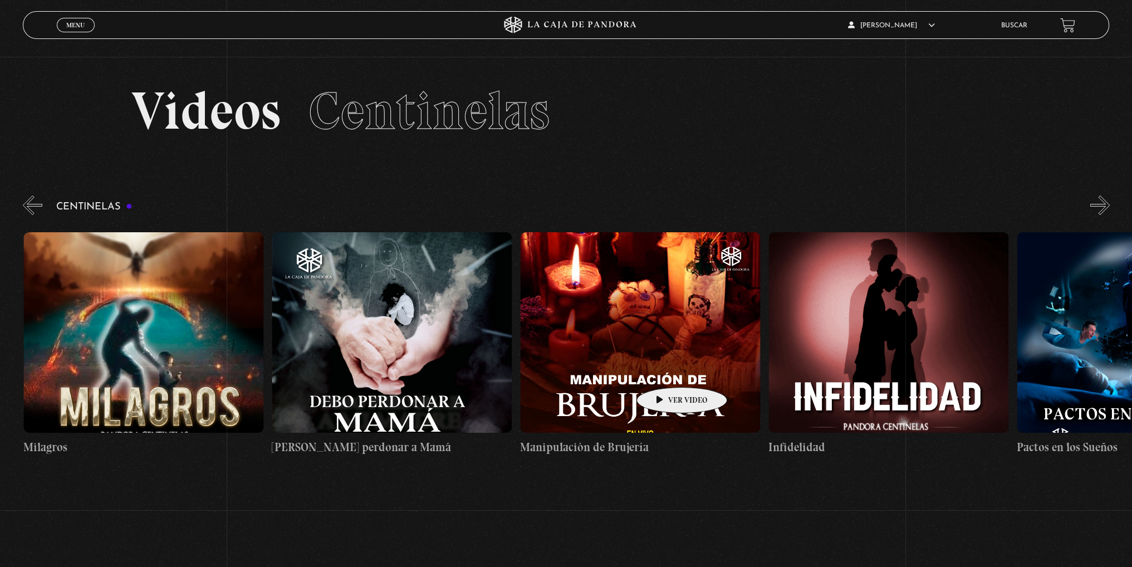
click at [662, 368] on figure at bounding box center [640, 332] width 240 height 200
click at [641, 297] on figure at bounding box center [639, 332] width 240 height 200
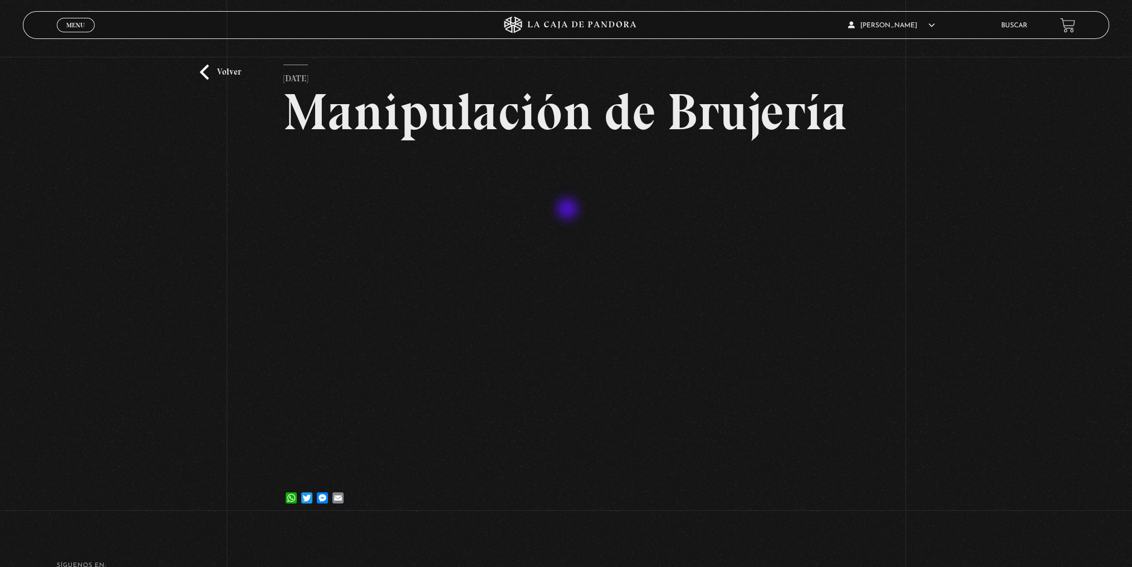
scroll to position [111, 0]
